Goal: Find specific page/section: Find specific page/section

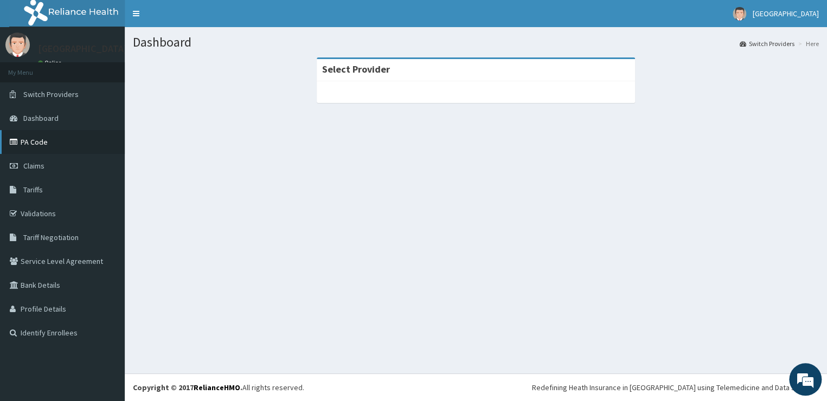
click at [35, 143] on link "PA Code" at bounding box center [62, 142] width 125 height 24
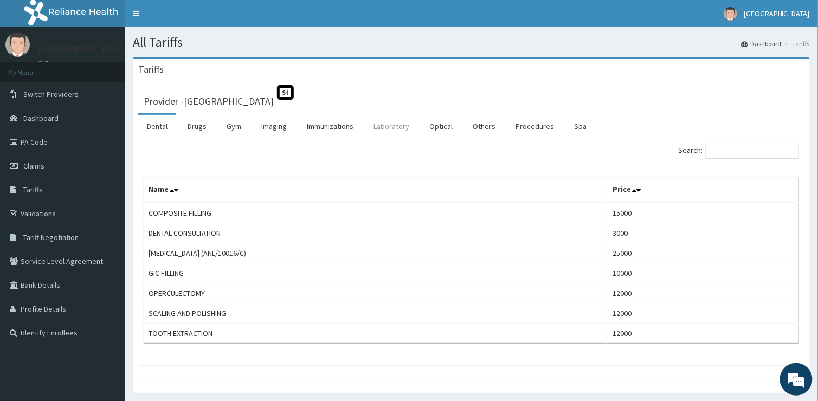
click at [389, 125] on link "Laboratory" at bounding box center [391, 126] width 53 height 23
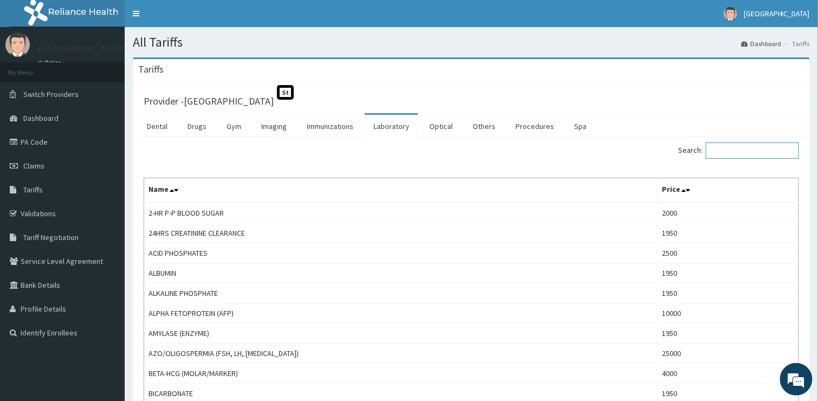
click at [755, 151] on input "Search:" at bounding box center [752, 151] width 93 height 16
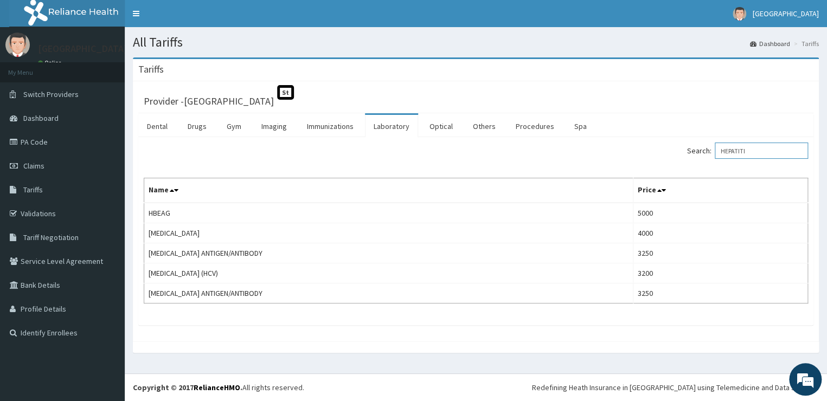
type input "HEPATITI"
